Goal: Transaction & Acquisition: Purchase product/service

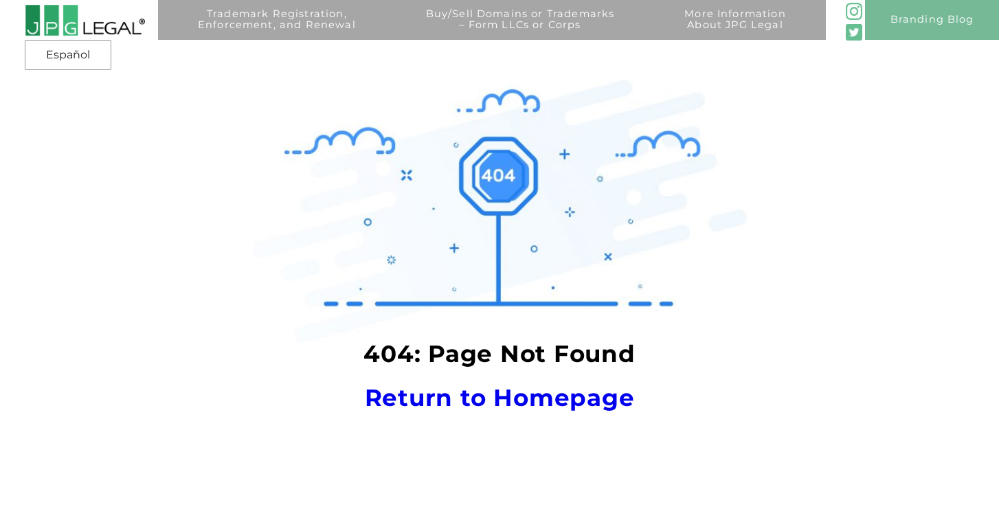
click at [109, 22] on img at bounding box center [85, 20] width 120 height 32
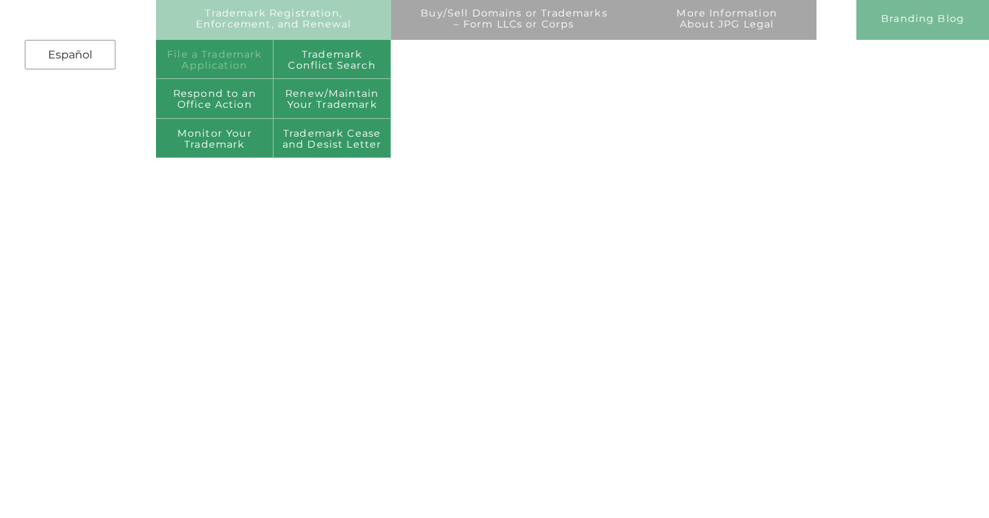
click at [230, 65] on link "File a Trademark Application" at bounding box center [214, 60] width 117 height 40
click at [241, 8] on link "Trademark Registration, Enforcement, and Renewal" at bounding box center [273, 28] width 215 height 40
click at [219, 65] on link "File a Trademark Application" at bounding box center [214, 60] width 117 height 40
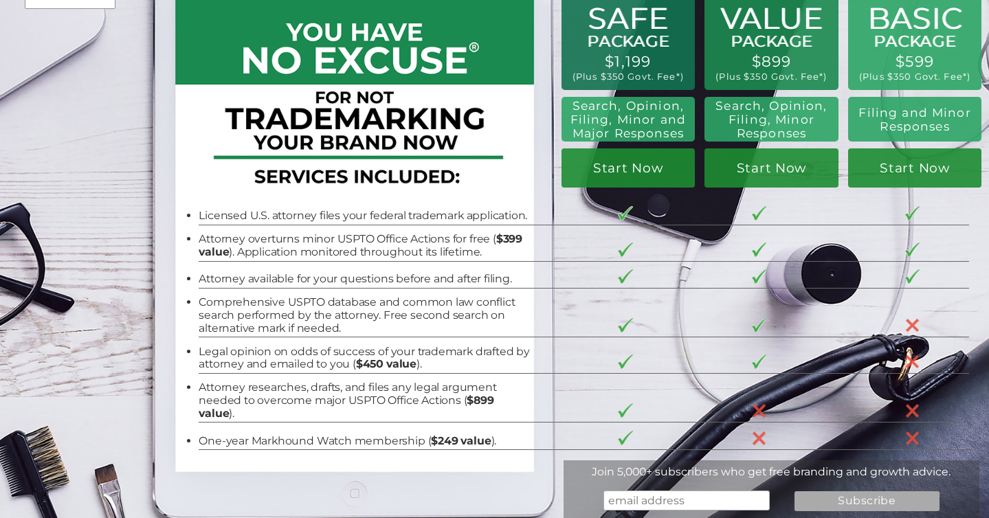
scroll to position [61, 0]
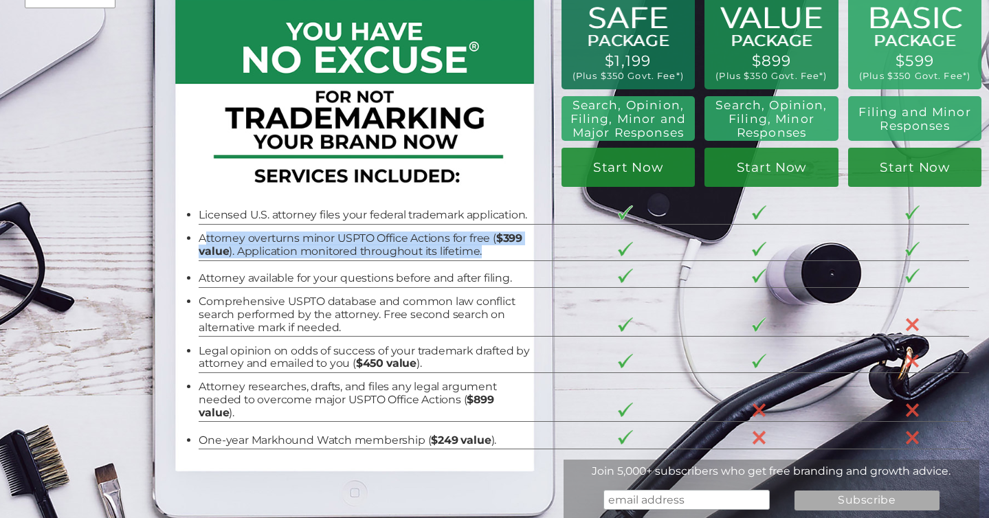
drag, startPoint x: 198, startPoint y: 238, endPoint x: 488, endPoint y: 256, distance: 290.5
click at [488, 256] on li "Attorney overturns minor USPTO Office Actions for free ( $399 value ). Applicat…" at bounding box center [365, 244] width 333 height 25
drag, startPoint x: 486, startPoint y: 258, endPoint x: 435, endPoint y: 230, distance: 58.7
click at [435, 230] on td "Attorney overturns minor USPTO Office Actions for free ( $399 value ). Applicat…" at bounding box center [376, 242] width 355 height 36
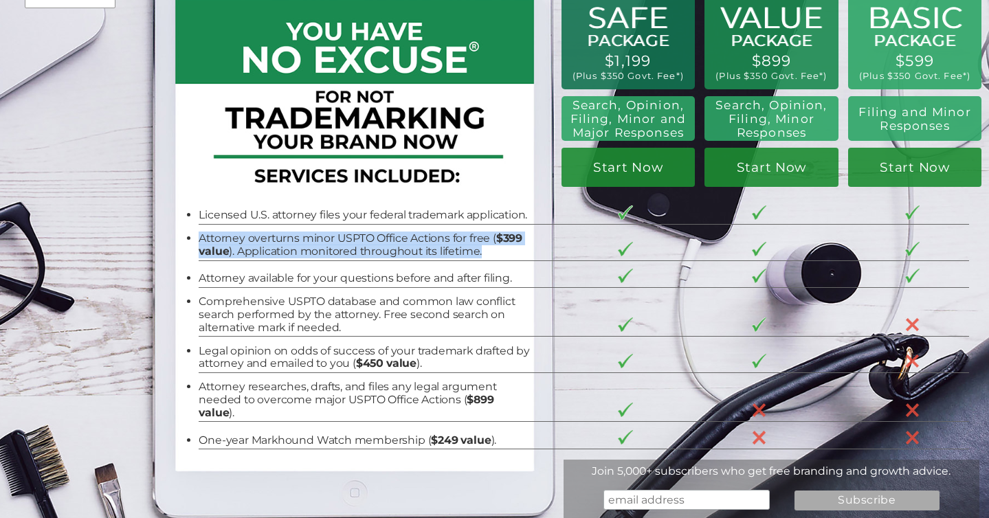
click at [435, 238] on li "Attorney overturns minor USPTO Office Actions for free ( $399 value ). Applicat…" at bounding box center [365, 244] width 333 height 25
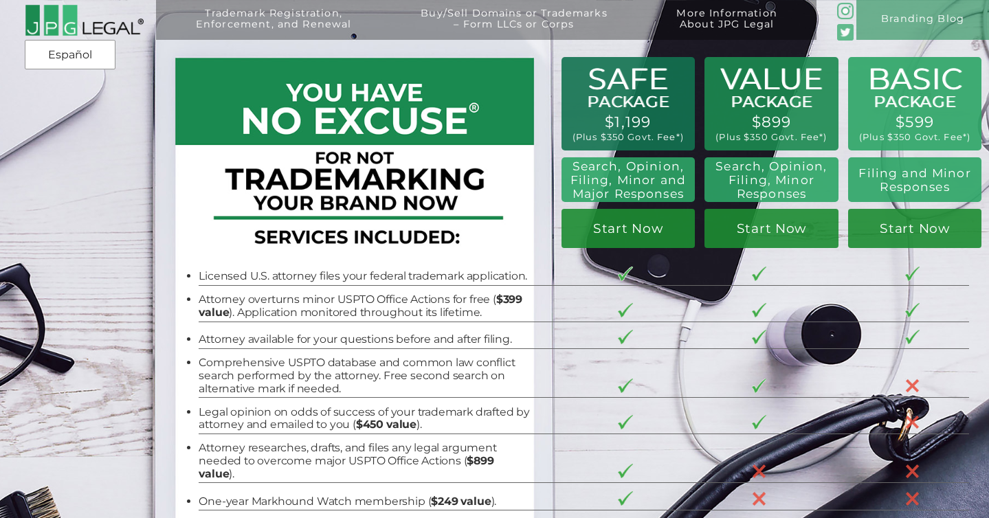
scroll to position [0, 0]
click at [886, 172] on div "Trademark Registration, Enforcement, and Renewal File a Trademark Application T…" at bounding box center [494, 89] width 989 height 178
click at [906, 181] on h2 "Filing and Minor Responses" at bounding box center [913, 179] width 117 height 27
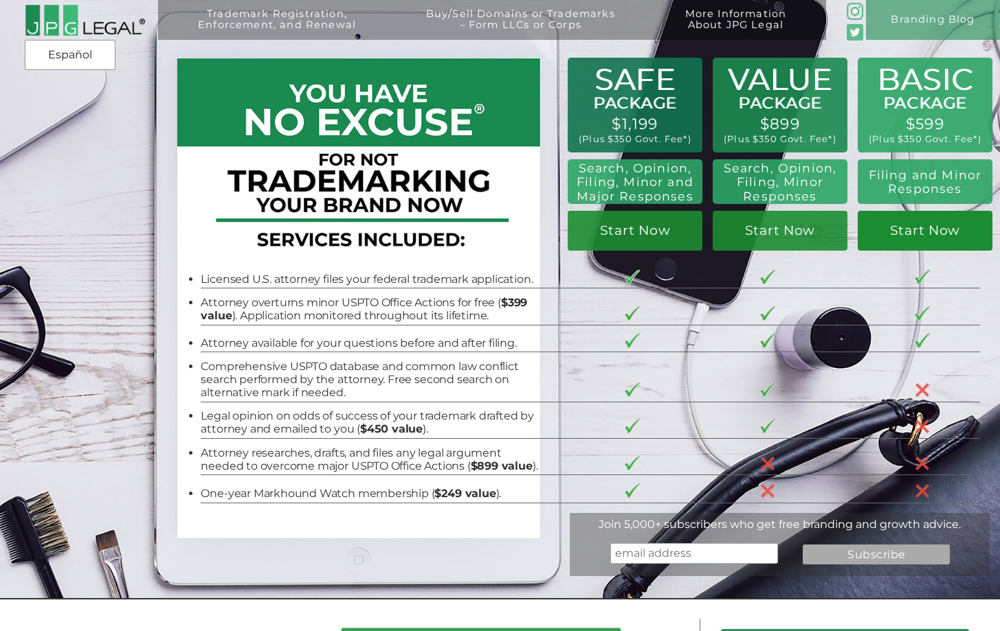
click at [902, 237] on link "Start Now" at bounding box center [925, 230] width 135 height 39
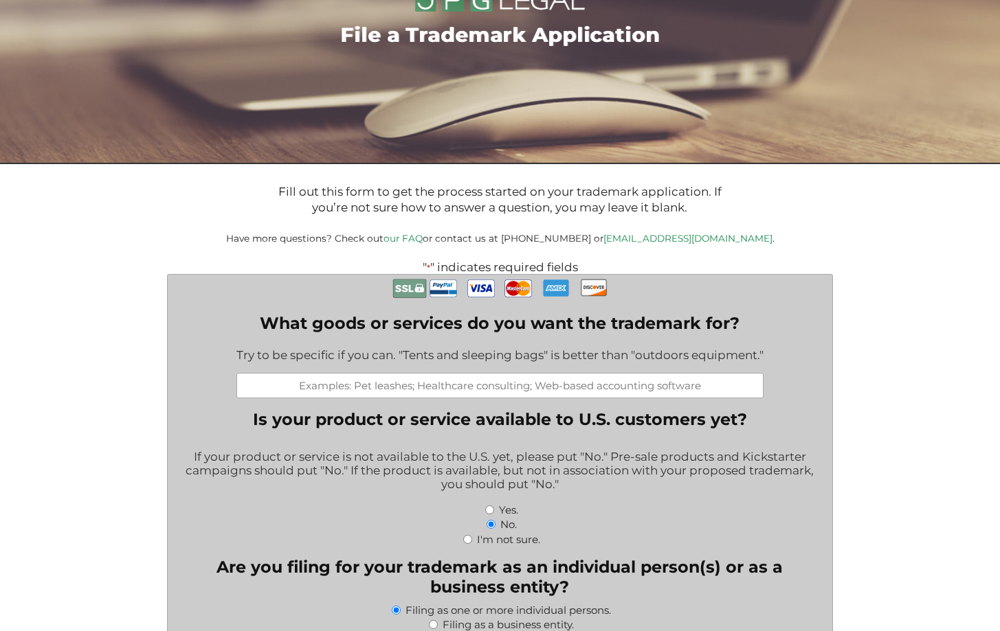
scroll to position [131, 0]
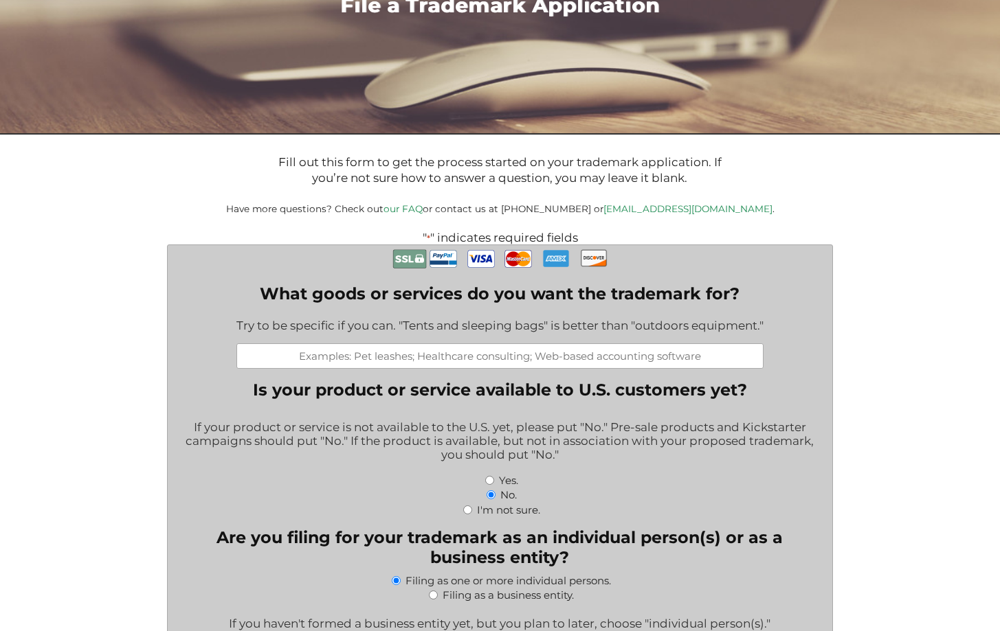
click at [397, 360] on input "What goods or services do you want the trademark for?" at bounding box center [499, 356] width 527 height 25
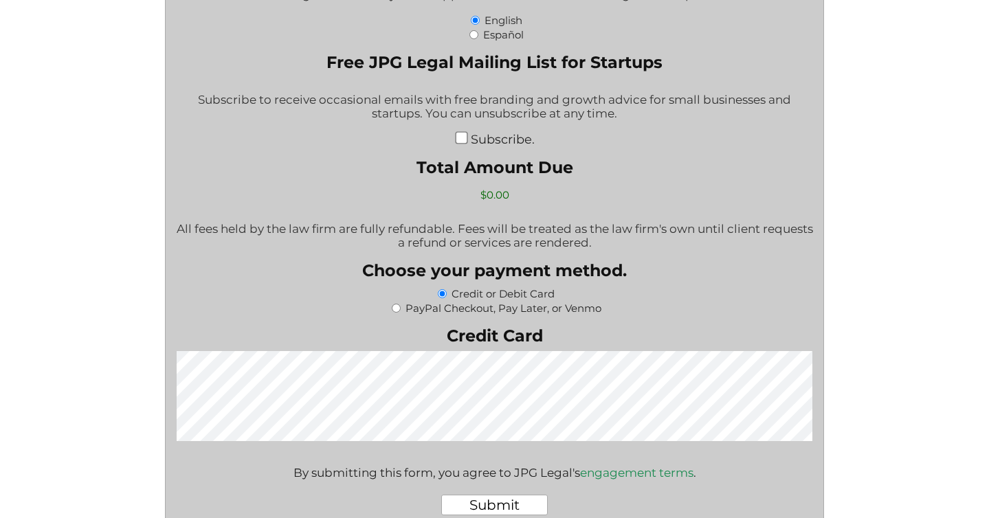
scroll to position [2387, 0]
